Goal: Information Seeking & Learning: Learn about a topic

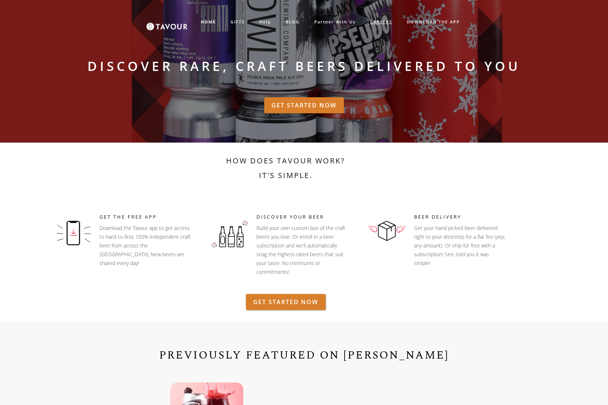
click at [386, 22] on link "CAREERS" at bounding box center [381, 22] width 37 height 12
click at [382, 20] on link "CAREERS" at bounding box center [381, 22] width 37 height 12
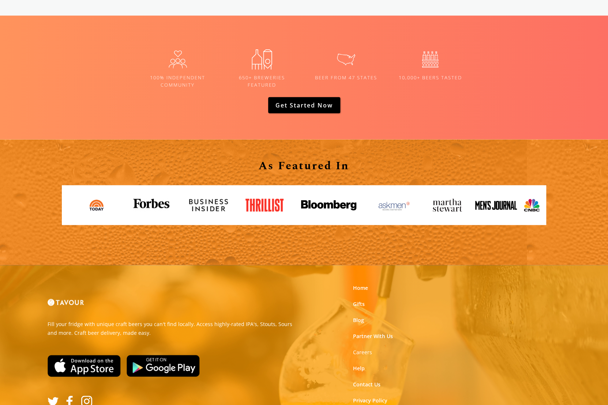
scroll to position [1167, 0]
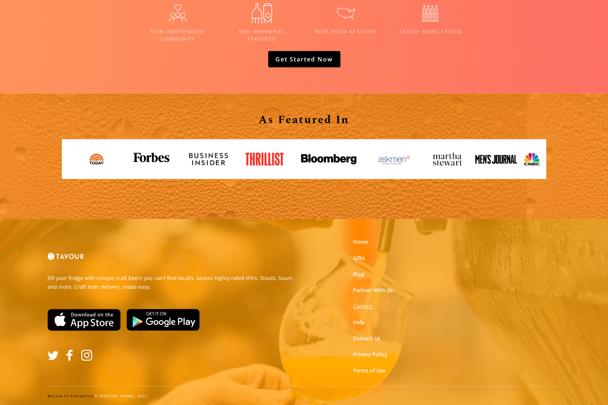
click at [360, 304] on strong "Careers" at bounding box center [362, 306] width 19 height 7
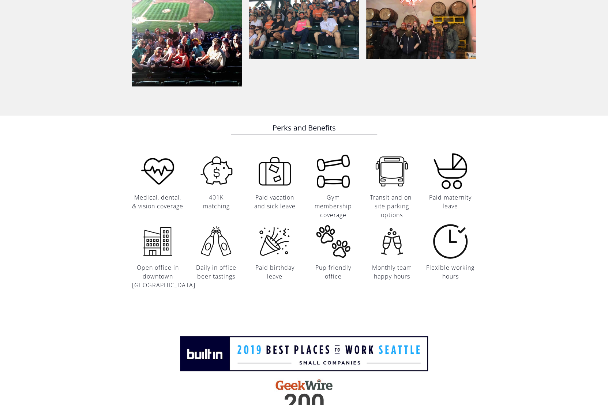
scroll to position [805, 0]
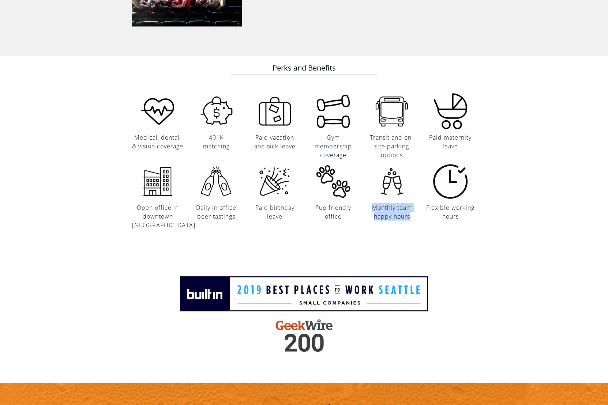
drag, startPoint x: 371, startPoint y: 208, endPoint x: 419, endPoint y: 217, distance: 48.8
click at [419, 217] on div "Monthly team happy hours" at bounding box center [392, 194] width 59 height 61
click at [410, 218] on h6 "Monthly team happy hours" at bounding box center [391, 212] width 51 height 18
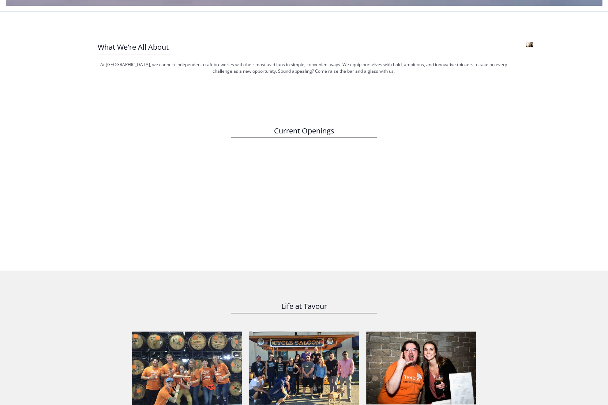
scroll to position [1224, 0]
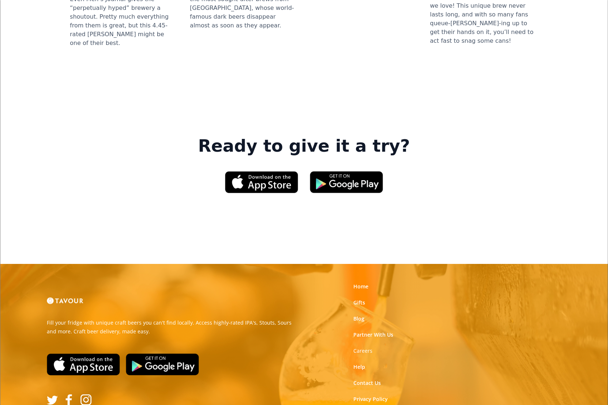
scroll to position [1050, 0]
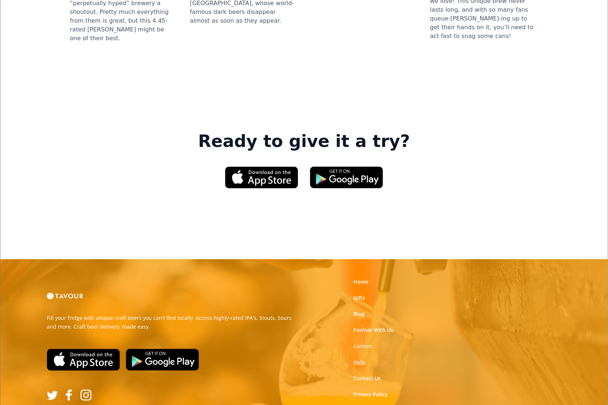
click at [356, 359] on link "Help" at bounding box center [359, 362] width 12 height 7
click at [47, 390] on img at bounding box center [52, 395] width 11 height 11
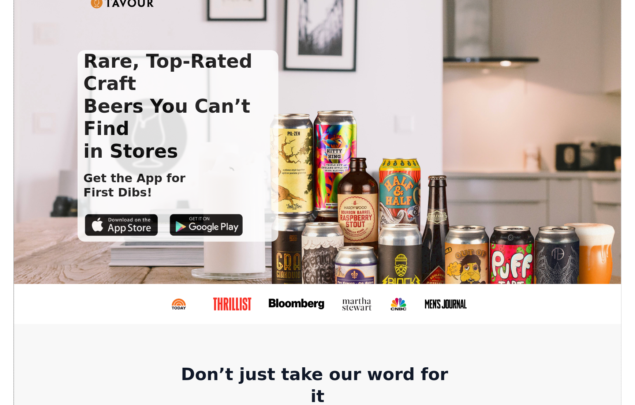
scroll to position [0, 0]
